Goal: Task Accomplishment & Management: Use online tool/utility

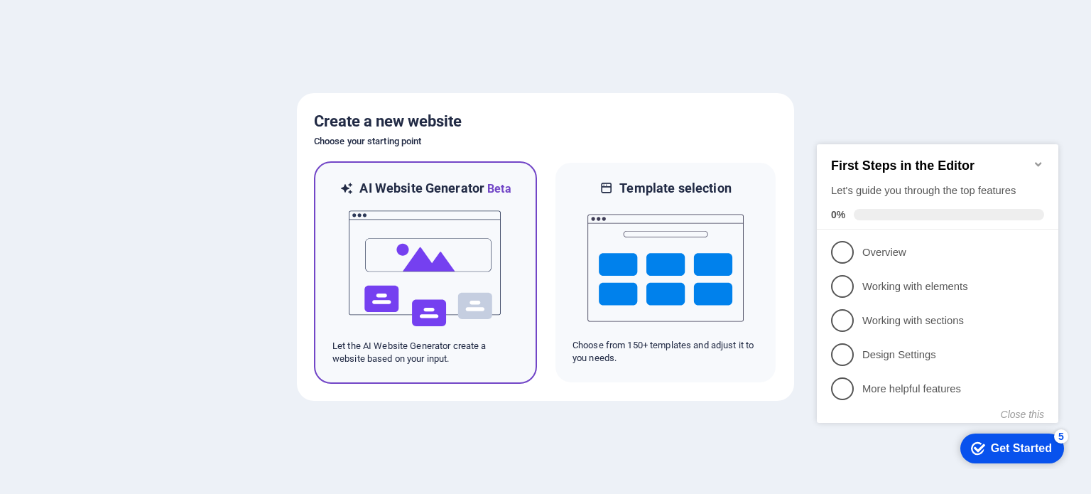
click at [423, 251] on img at bounding box center [425, 268] width 156 height 142
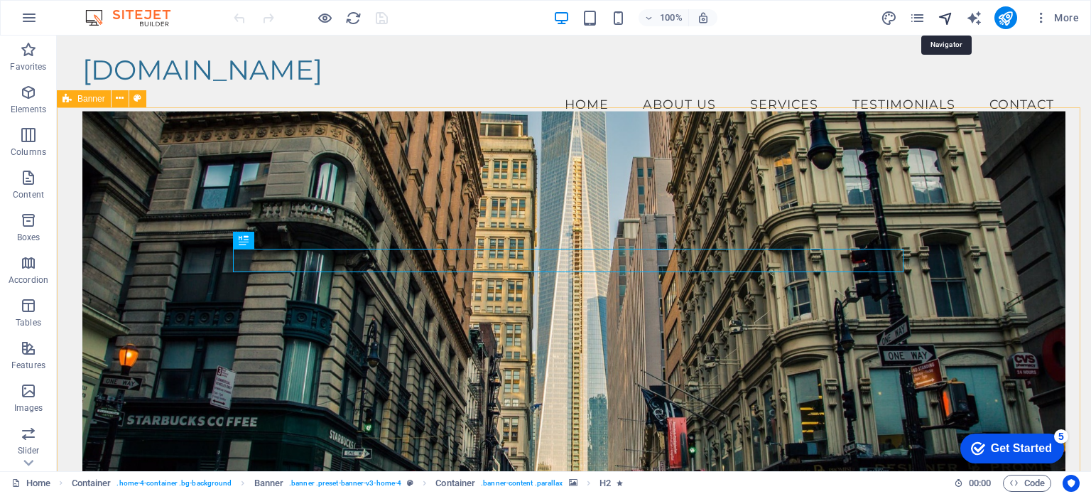
click at [0, 0] on icon "navigator" at bounding box center [0, 0] width 0 height 0
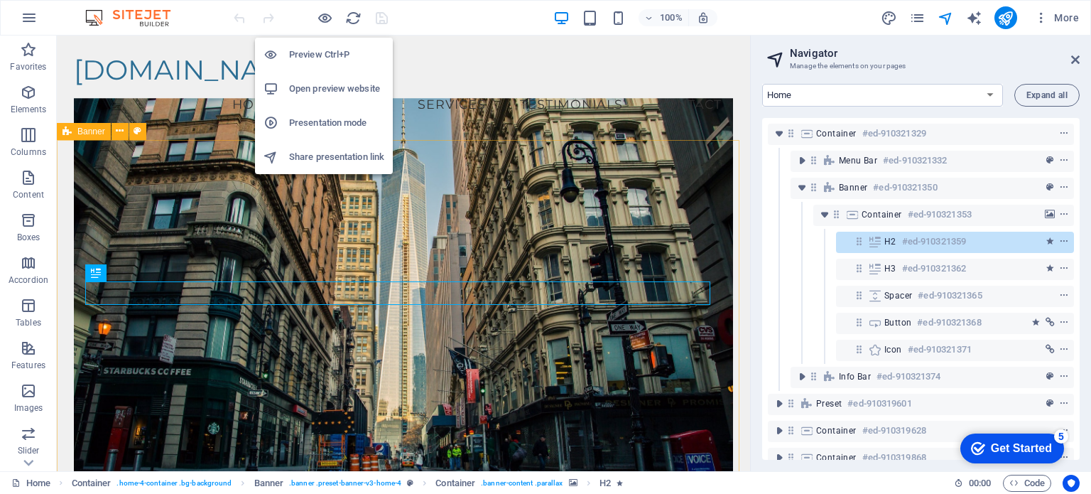
click at [322, 48] on h6 "Preview Ctrl+P" at bounding box center [336, 54] width 95 height 17
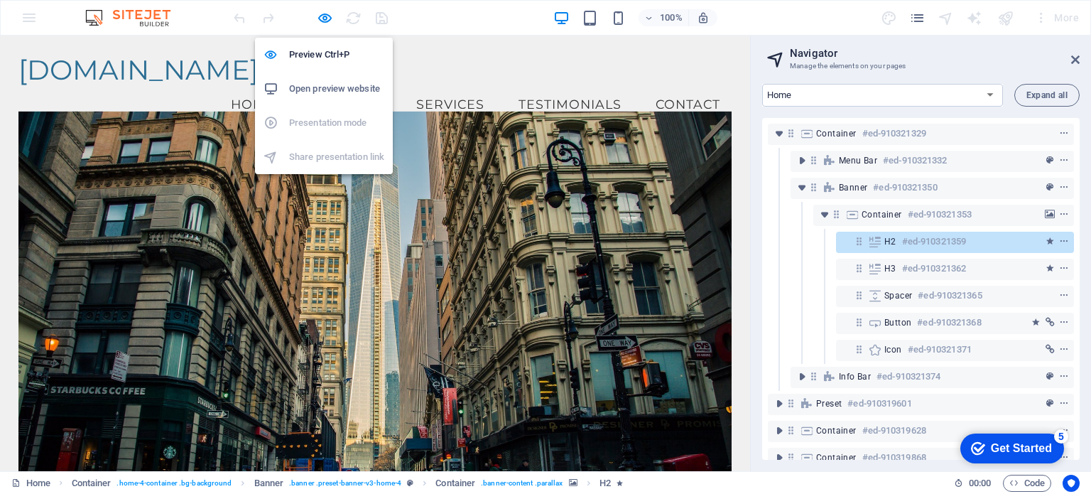
click at [315, 85] on h6 "Open preview website" at bounding box center [336, 88] width 95 height 17
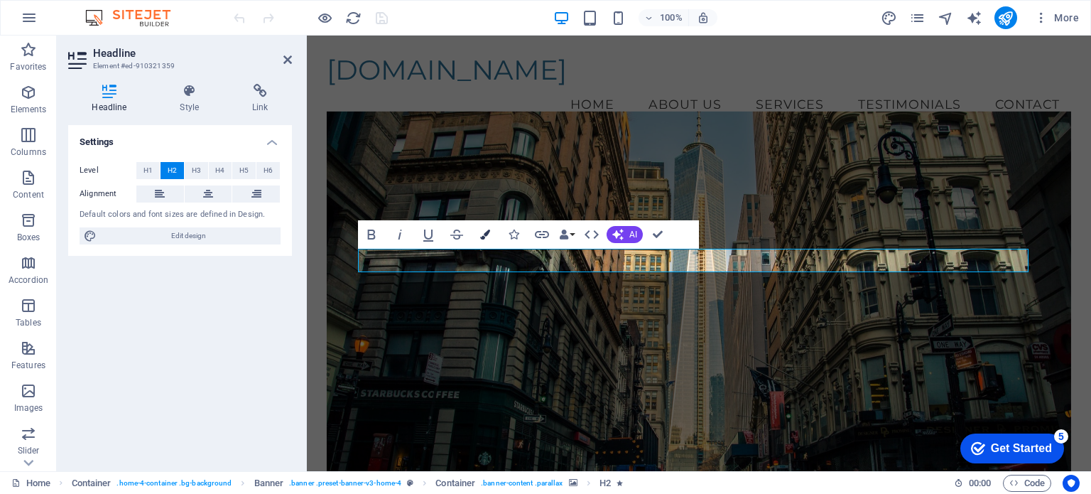
click at [483, 232] on icon "button" at bounding box center [485, 234] width 10 height 10
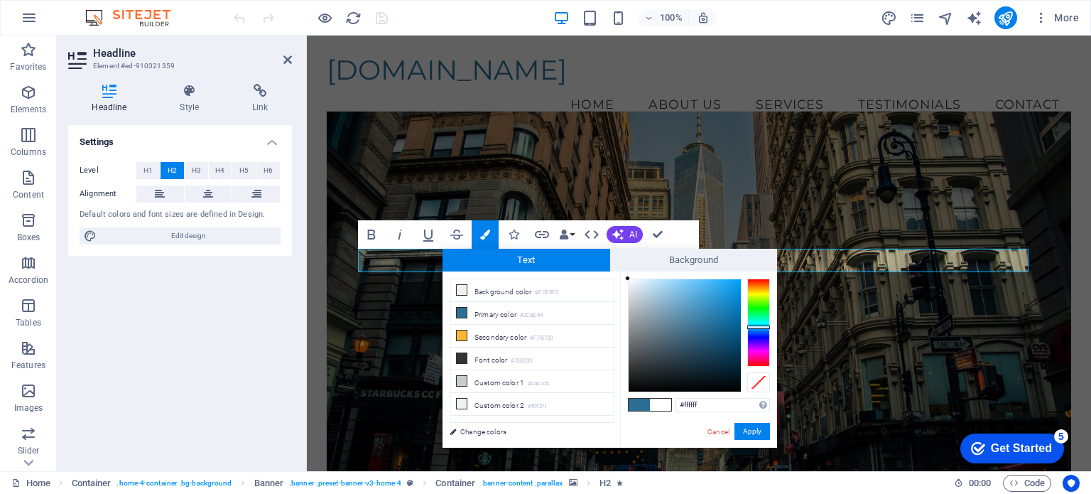
drag, startPoint x: 668, startPoint y: 289, endPoint x: 597, endPoint y: 271, distance: 73.2
click at [597, 271] on div "less Background color #F0F0F0 Primary color #2C6E94 Secondary color #F7B733 Fon…" at bounding box center [610, 359] width 335 height 176
type input "#000000"
click at [747, 432] on button "Apply" at bounding box center [752, 431] width 36 height 17
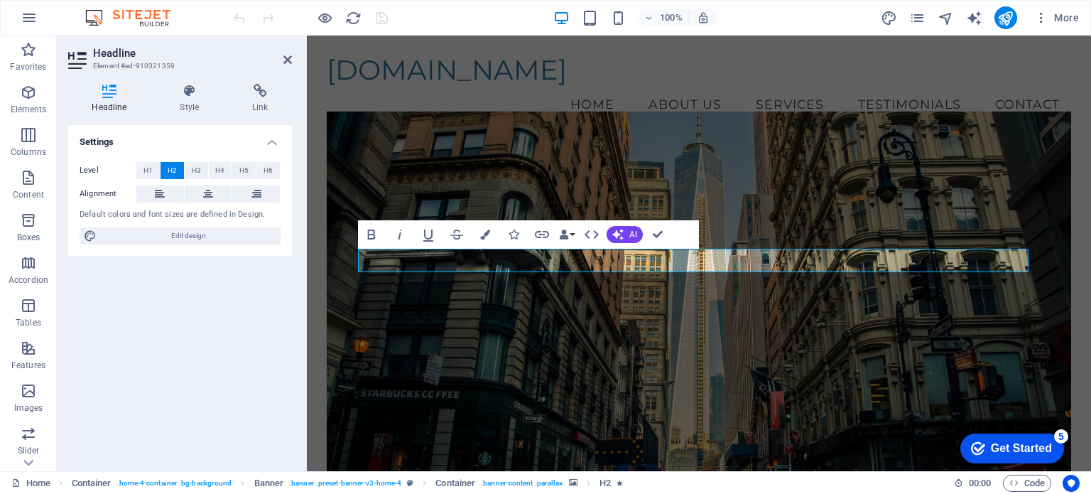
click at [742, 422] on div "H2 Container Banner Container Bold Italic Underline Strikethrough Colors Icons …" at bounding box center [699, 253] width 784 height 435
click at [908, 384] on figure at bounding box center [699, 310] width 745 height 397
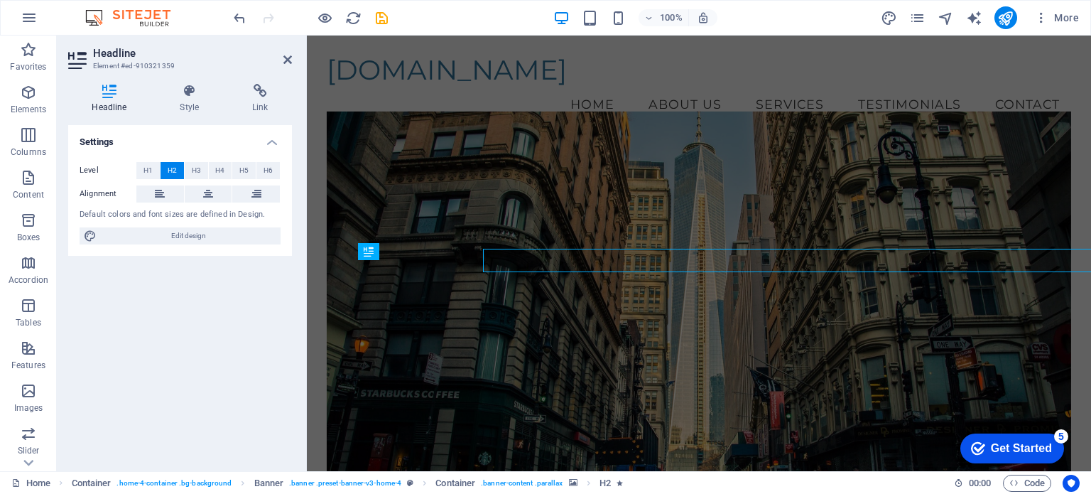
click at [588, 258] on div "Welcome to WebMaxAI Your Premier Property Management Solution Explore Our Servi…" at bounding box center [699, 439] width 745 height 599
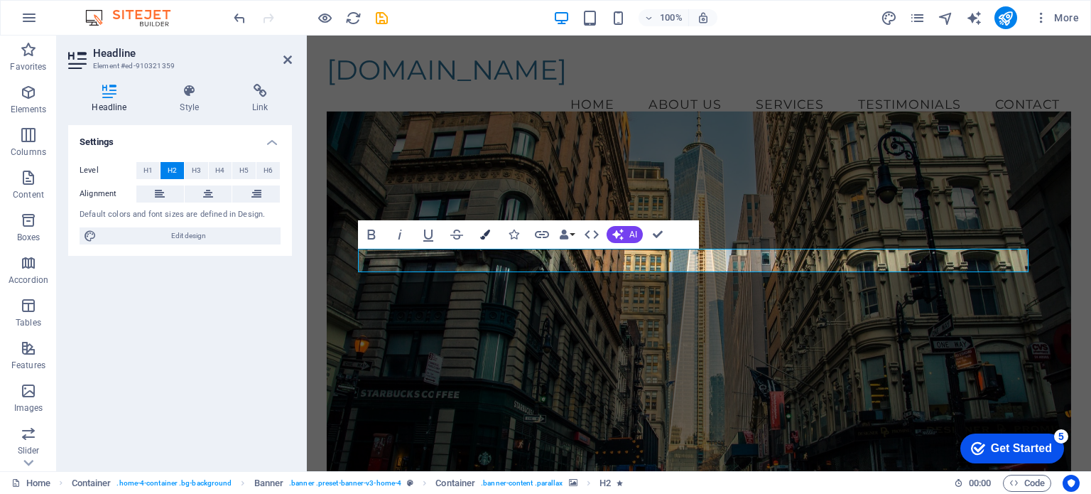
click at [486, 234] on icon "button" at bounding box center [485, 234] width 10 height 10
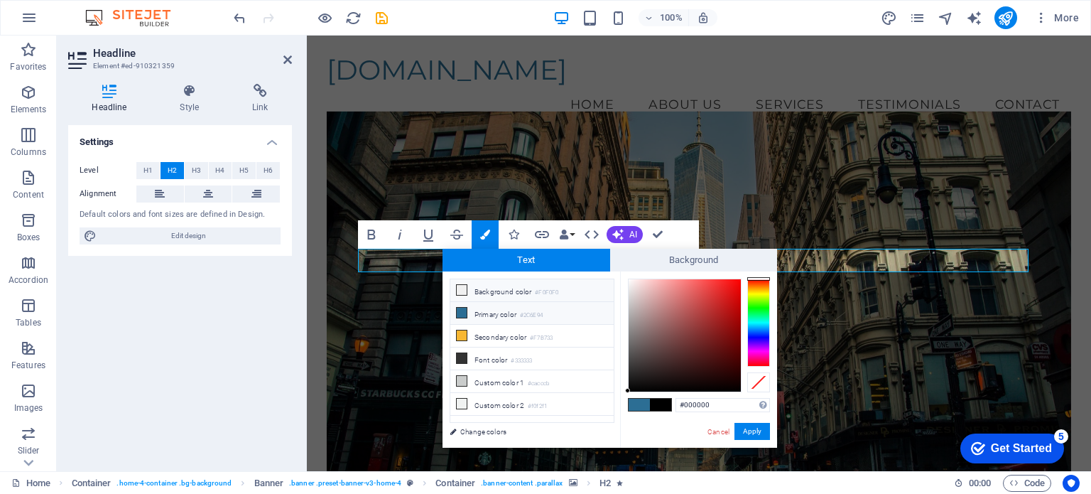
click at [475, 289] on li "Background color #F0F0F0" at bounding box center [531, 290] width 163 height 23
type input "#f0f0f0"
click at [742, 435] on button "Apply" at bounding box center [752, 431] width 36 height 17
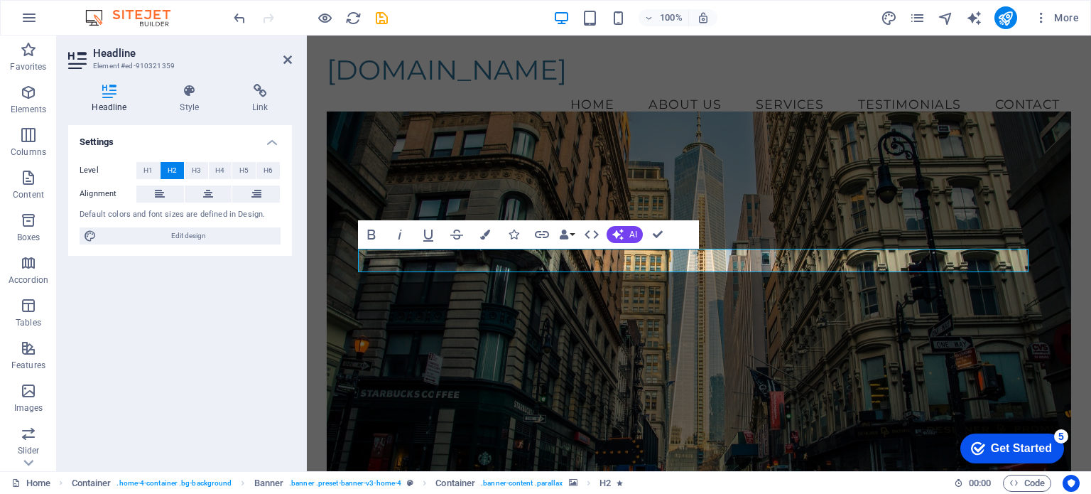
click at [742, 435] on figure at bounding box center [699, 310] width 745 height 397
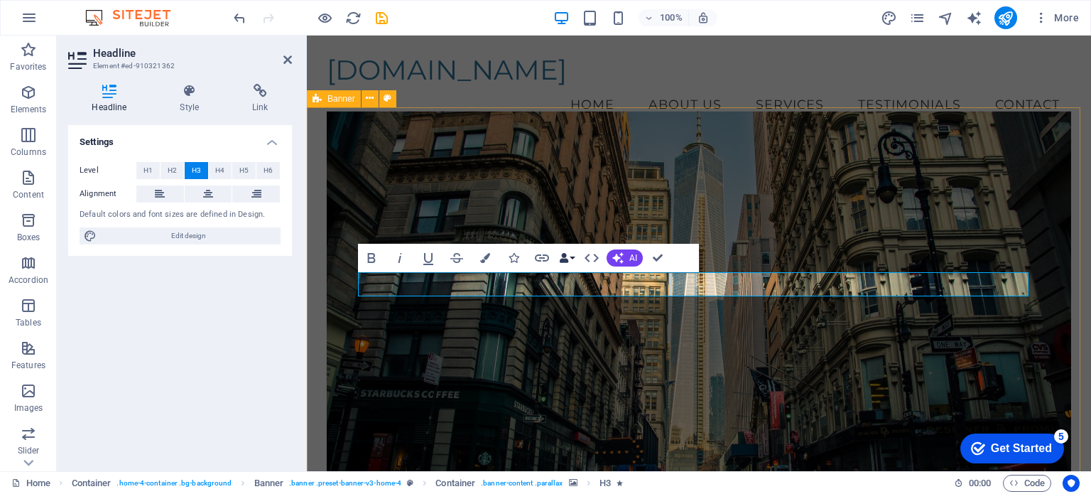
click at [570, 258] on button "Data Bindings" at bounding box center [567, 258] width 20 height 28
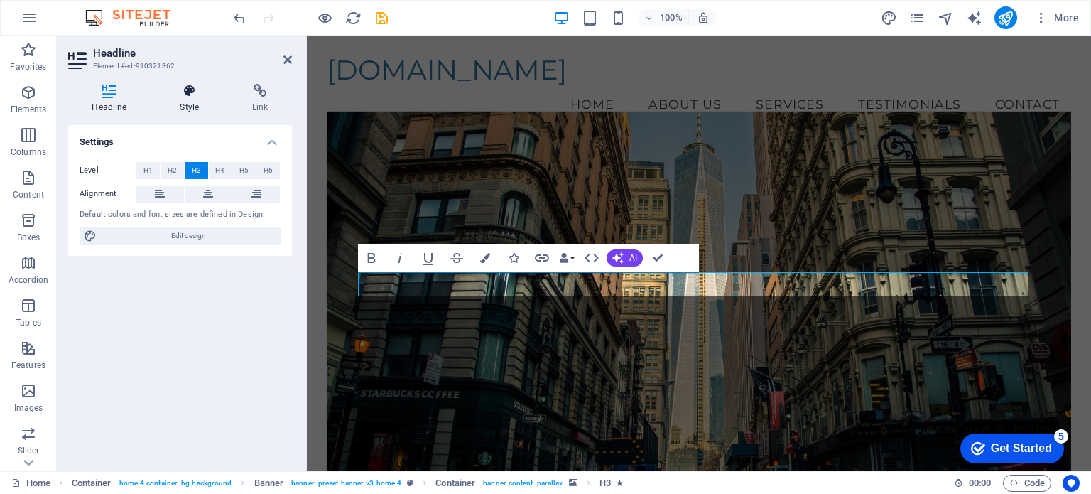
click at [188, 104] on h4 "Style" at bounding box center [192, 99] width 72 height 30
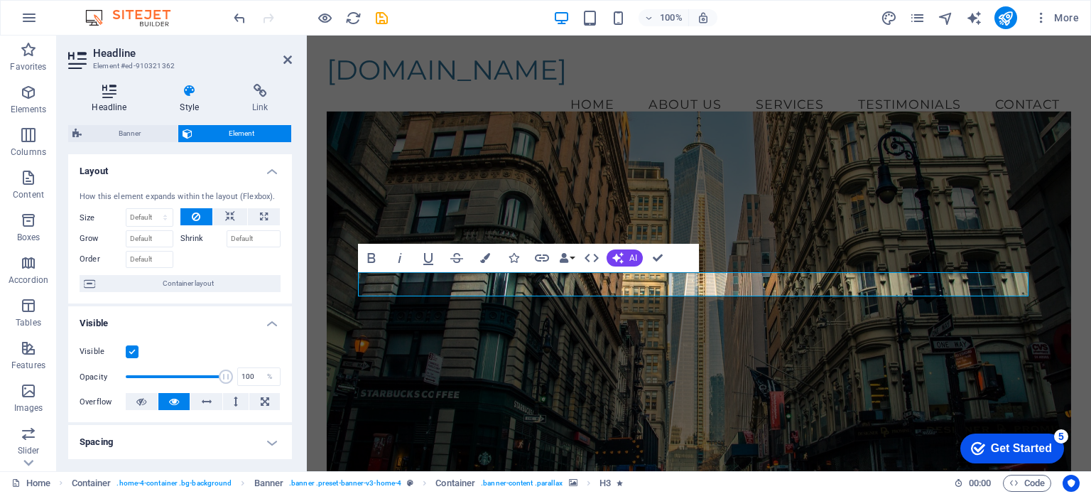
click at [107, 99] on h4 "Headline" at bounding box center [112, 99] width 88 height 30
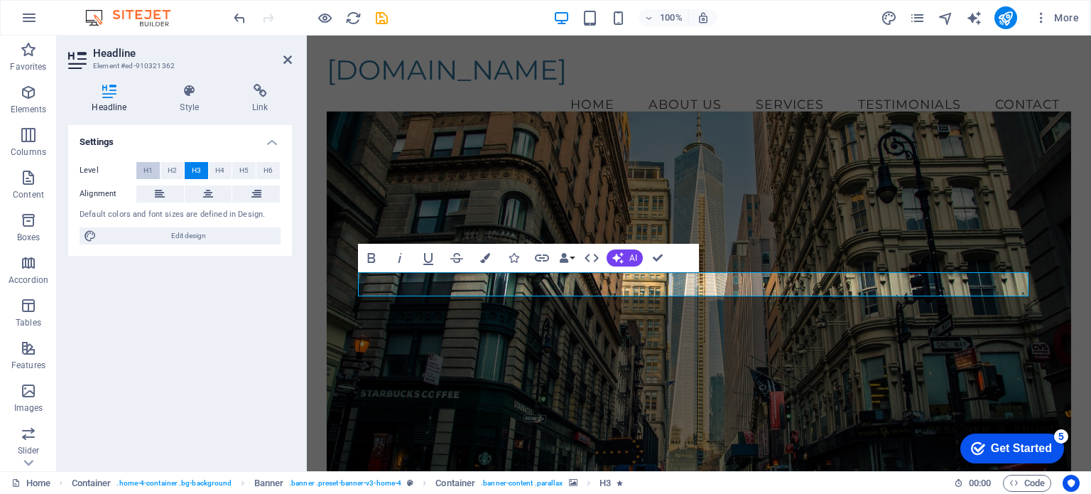
click at [142, 167] on button "H1" at bounding box center [147, 170] width 23 height 17
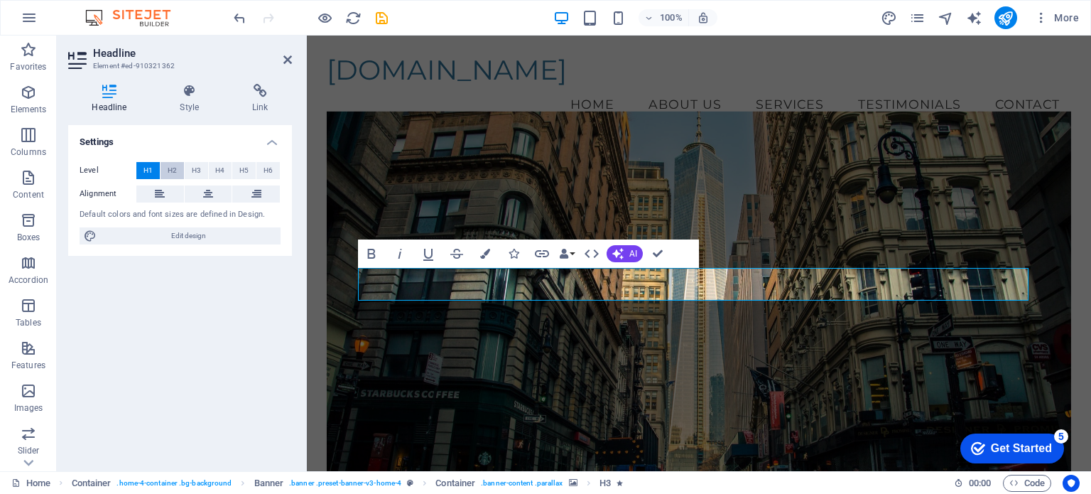
click at [163, 170] on button "H2" at bounding box center [172, 170] width 23 height 17
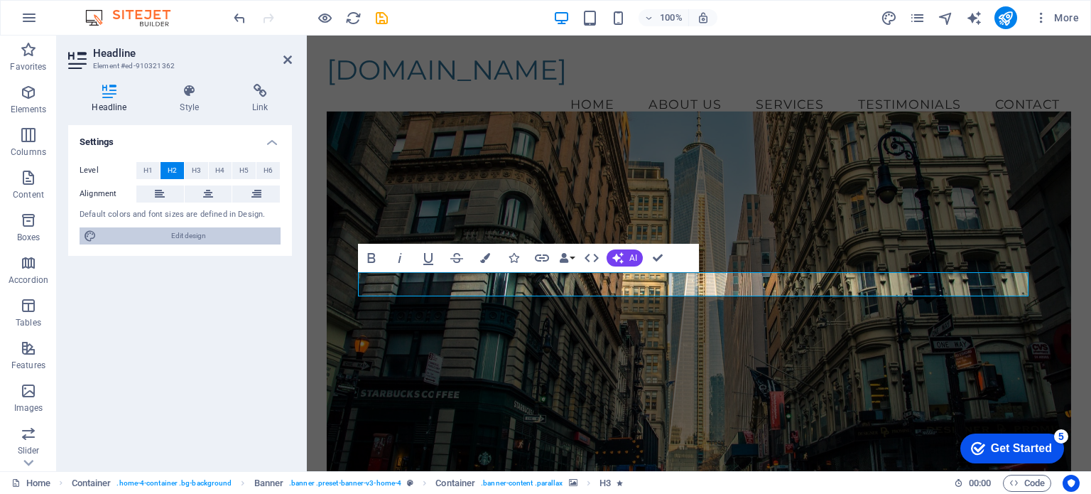
click at [160, 235] on span "Edit design" at bounding box center [188, 235] width 175 height 17
select select "px"
select select "200"
select select "px"
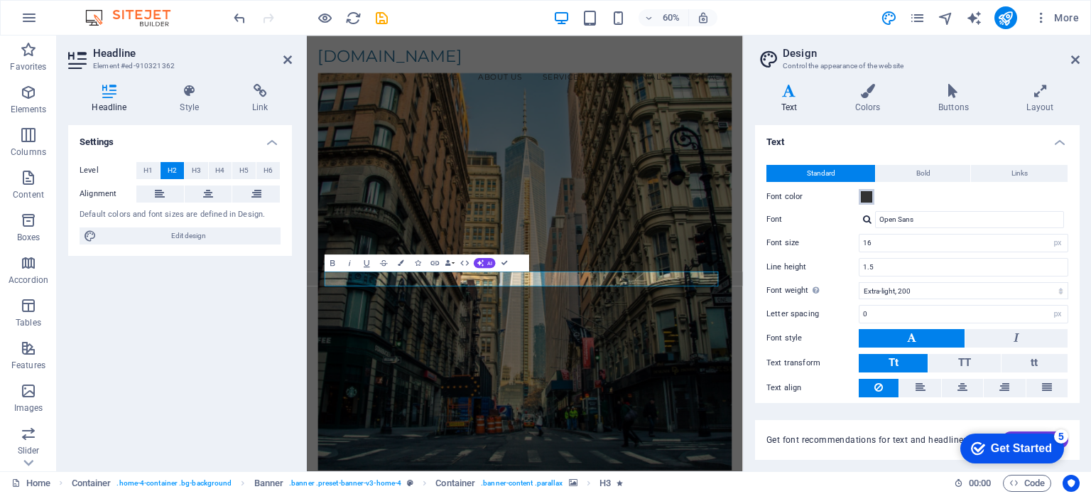
click at [864, 197] on span at bounding box center [866, 196] width 11 height 11
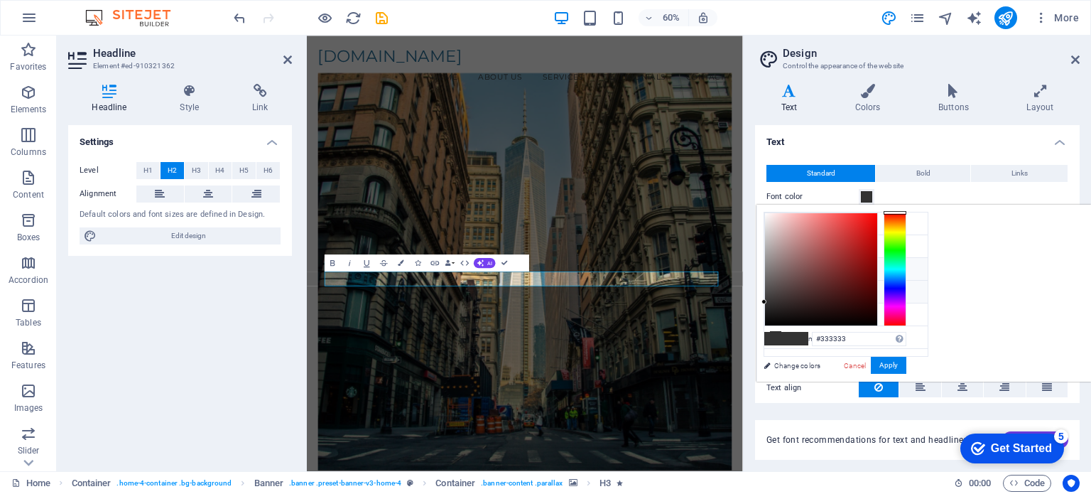
click at [797, 265] on li "Secondary color #F7B733" at bounding box center [845, 269] width 163 height 23
type input "#f7b733"
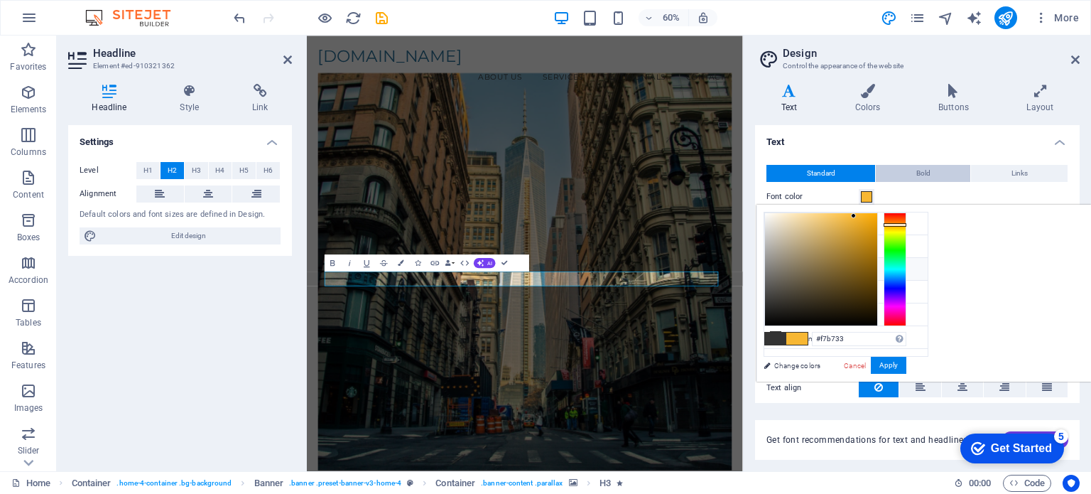
click at [903, 169] on button "Bold" at bounding box center [923, 173] width 94 height 17
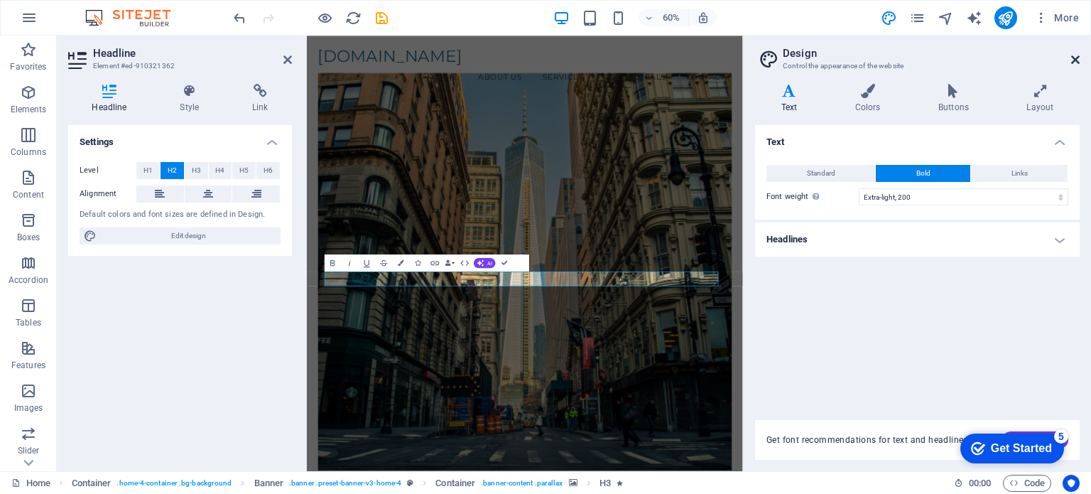
click at [1075, 58] on icon at bounding box center [1075, 59] width 9 height 11
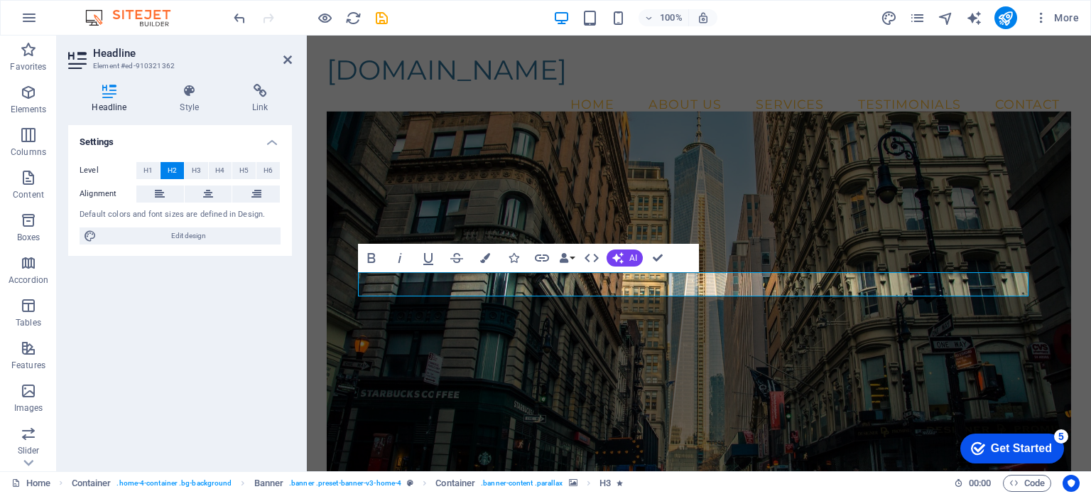
click at [800, 349] on figure at bounding box center [699, 310] width 745 height 397
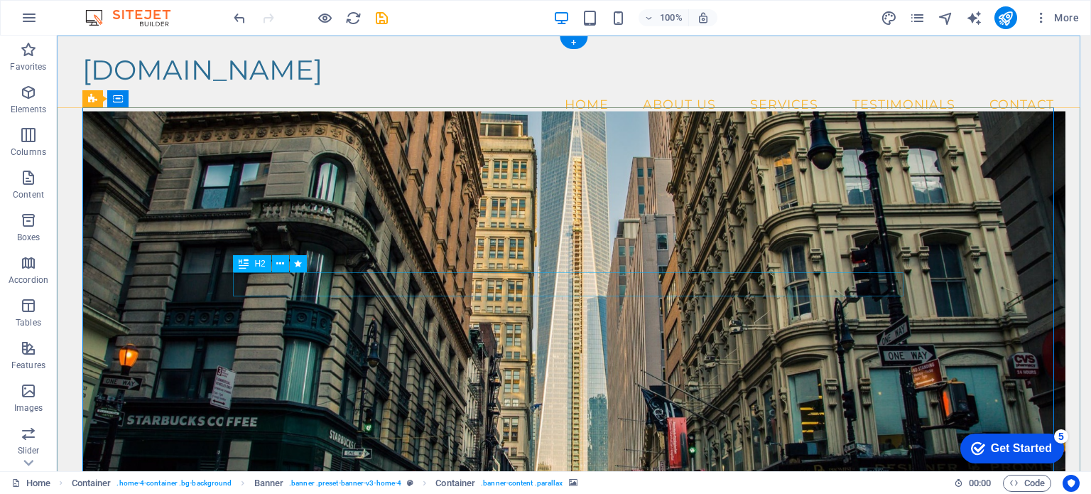
click at [281, 260] on icon at bounding box center [280, 263] width 8 height 15
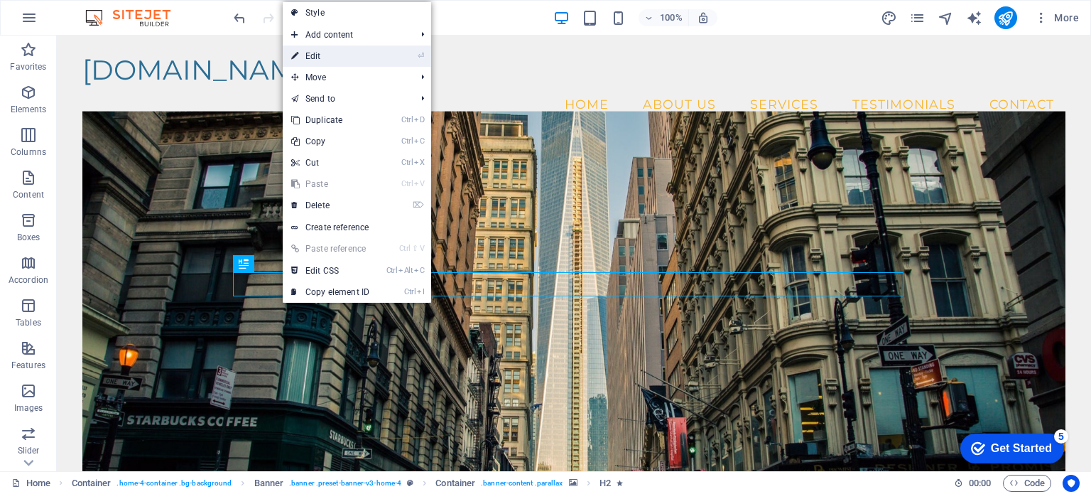
click at [317, 58] on link "⏎ Edit" at bounding box center [330, 55] width 95 height 21
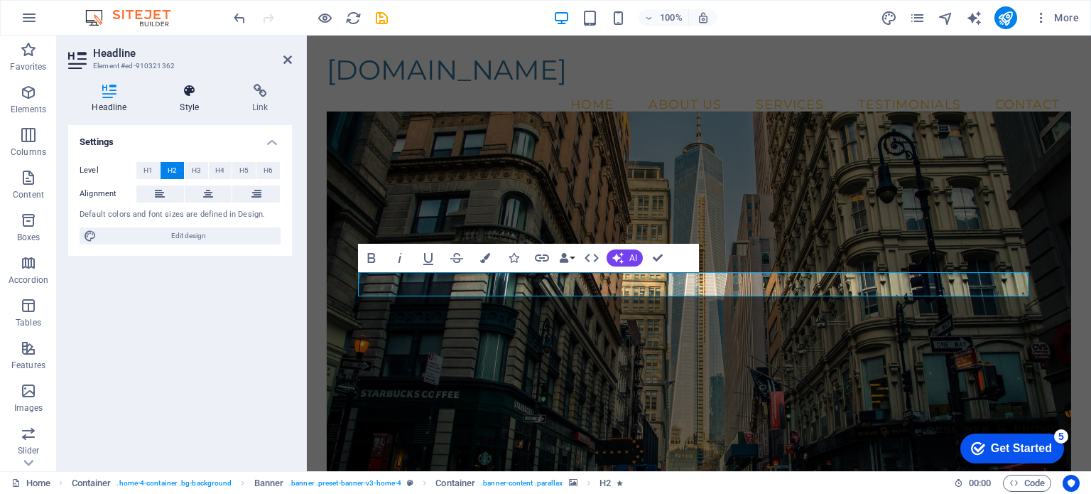
click at [183, 92] on icon at bounding box center [189, 91] width 67 height 14
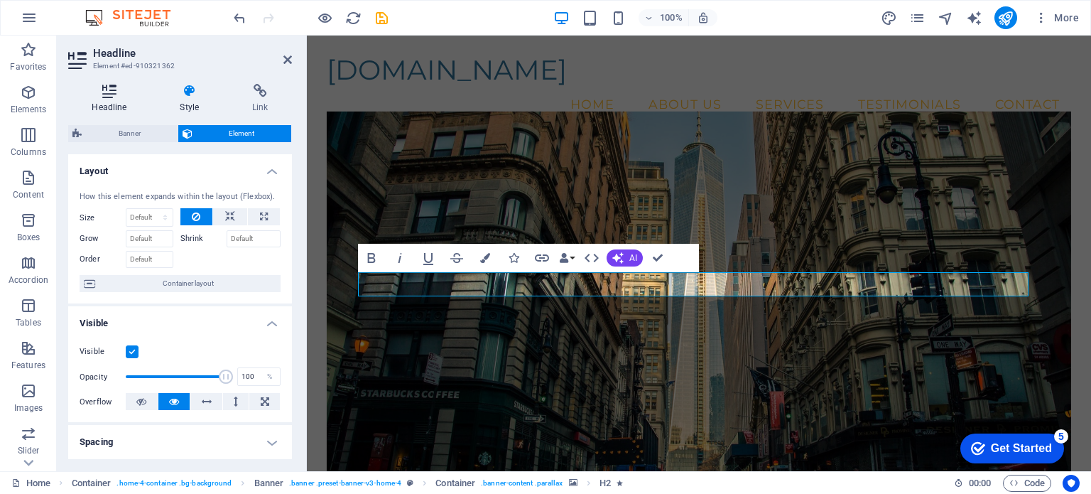
click at [109, 91] on icon at bounding box center [109, 91] width 82 height 14
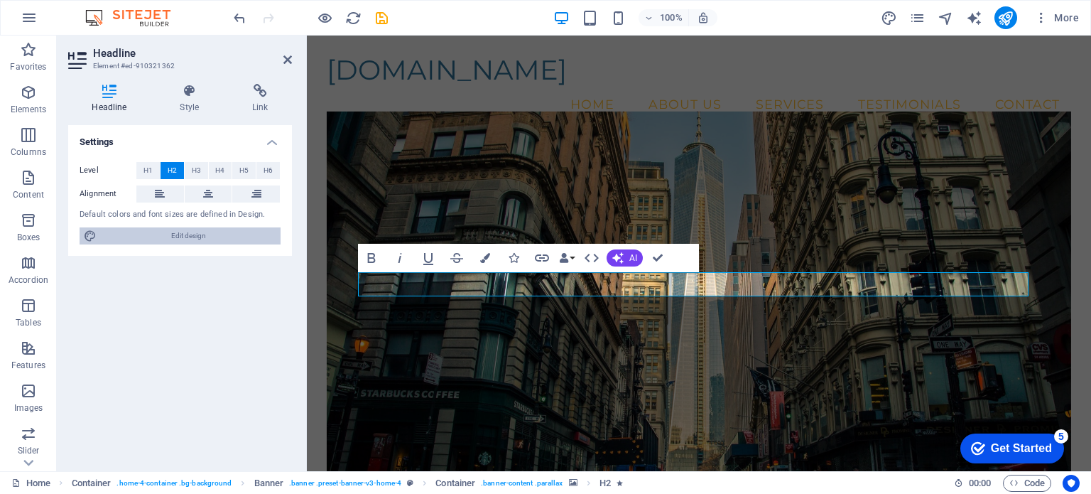
click at [155, 241] on span "Edit design" at bounding box center [188, 235] width 175 height 17
select select "200"
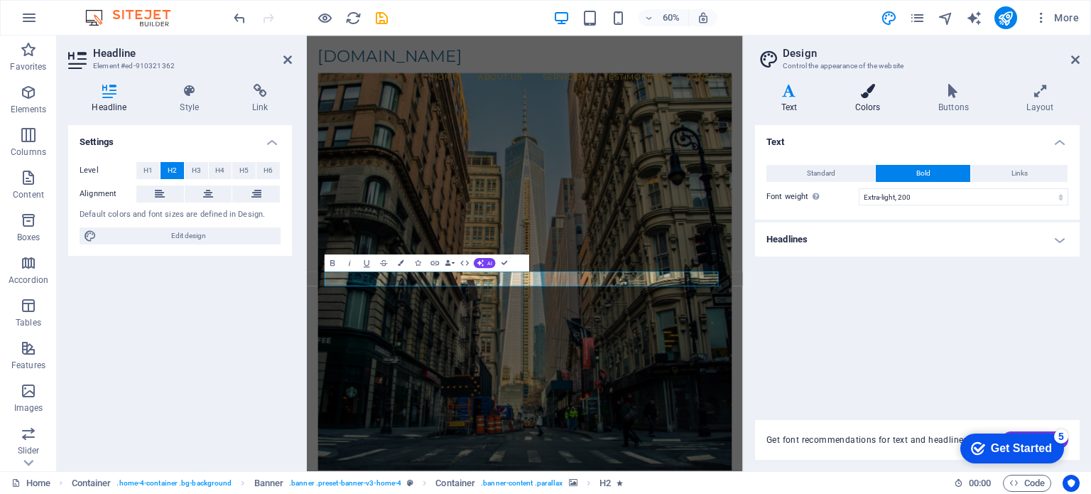
click at [888, 100] on h4 "Colors" at bounding box center [870, 99] width 83 height 30
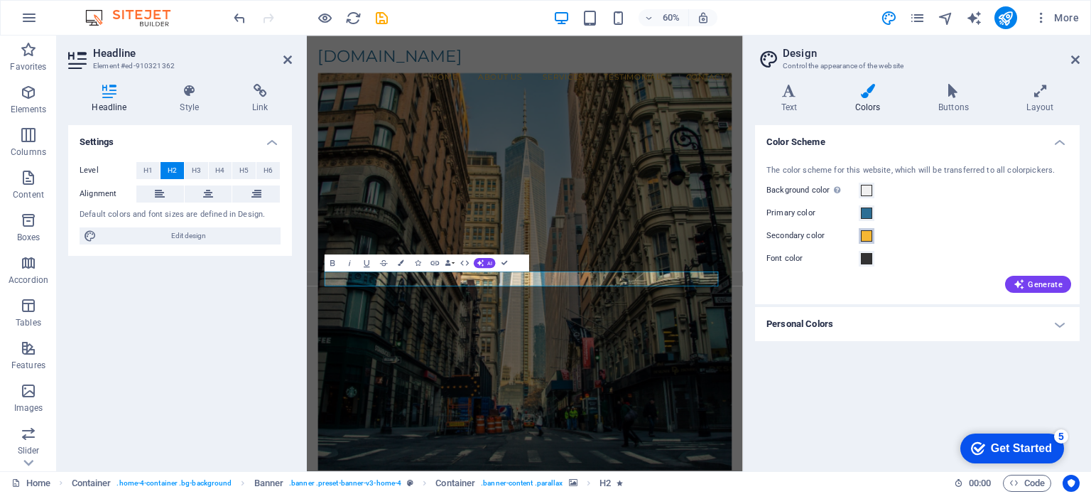
click at [864, 238] on span at bounding box center [866, 235] width 11 height 11
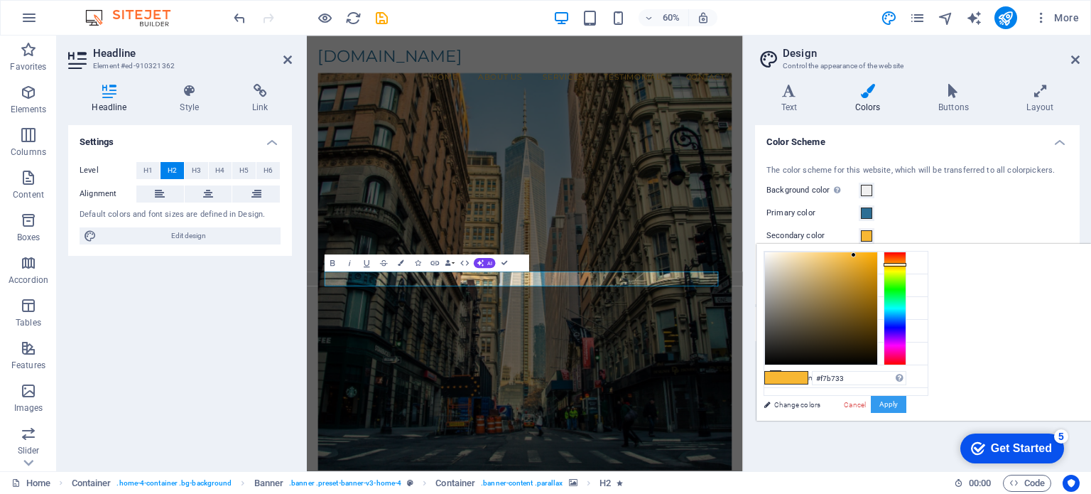
click at [906, 408] on button "Apply" at bounding box center [889, 404] width 36 height 17
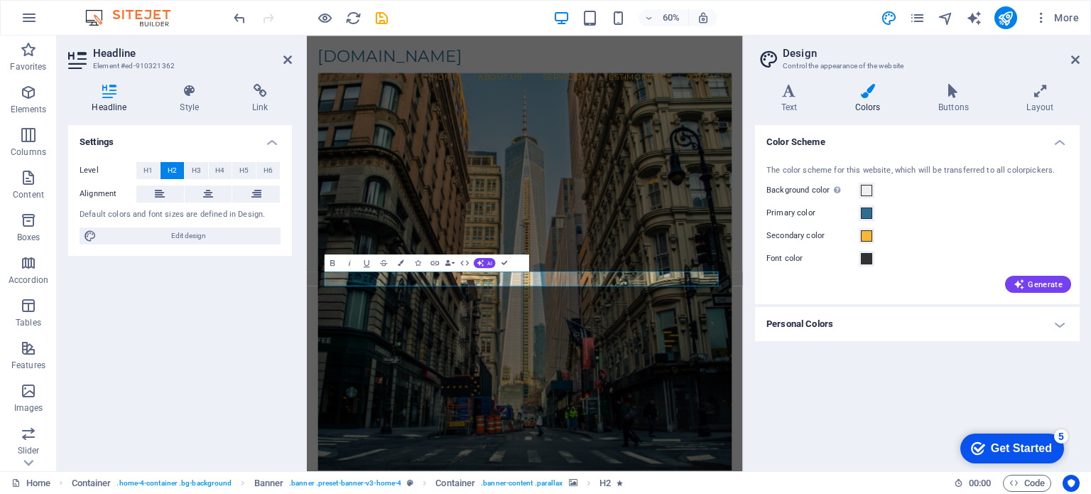
click at [897, 325] on h4 "Personal Colors" at bounding box center [917, 324] width 325 height 34
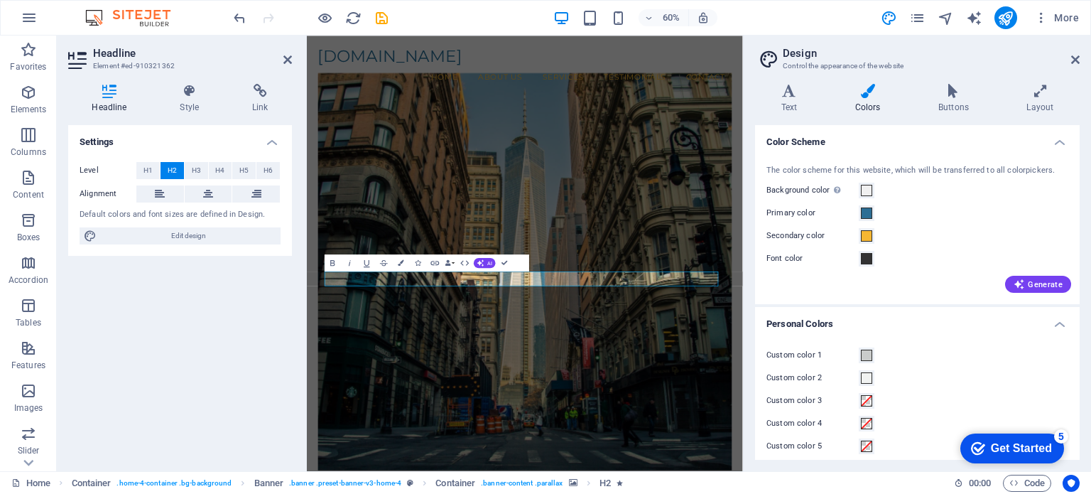
click at [906, 113] on div "Text Colors Buttons Layout Text Standard Bold Links Font color Font Open Sans F…" at bounding box center [917, 272] width 325 height 376
